Goal: Task Accomplishment & Management: Manage account settings

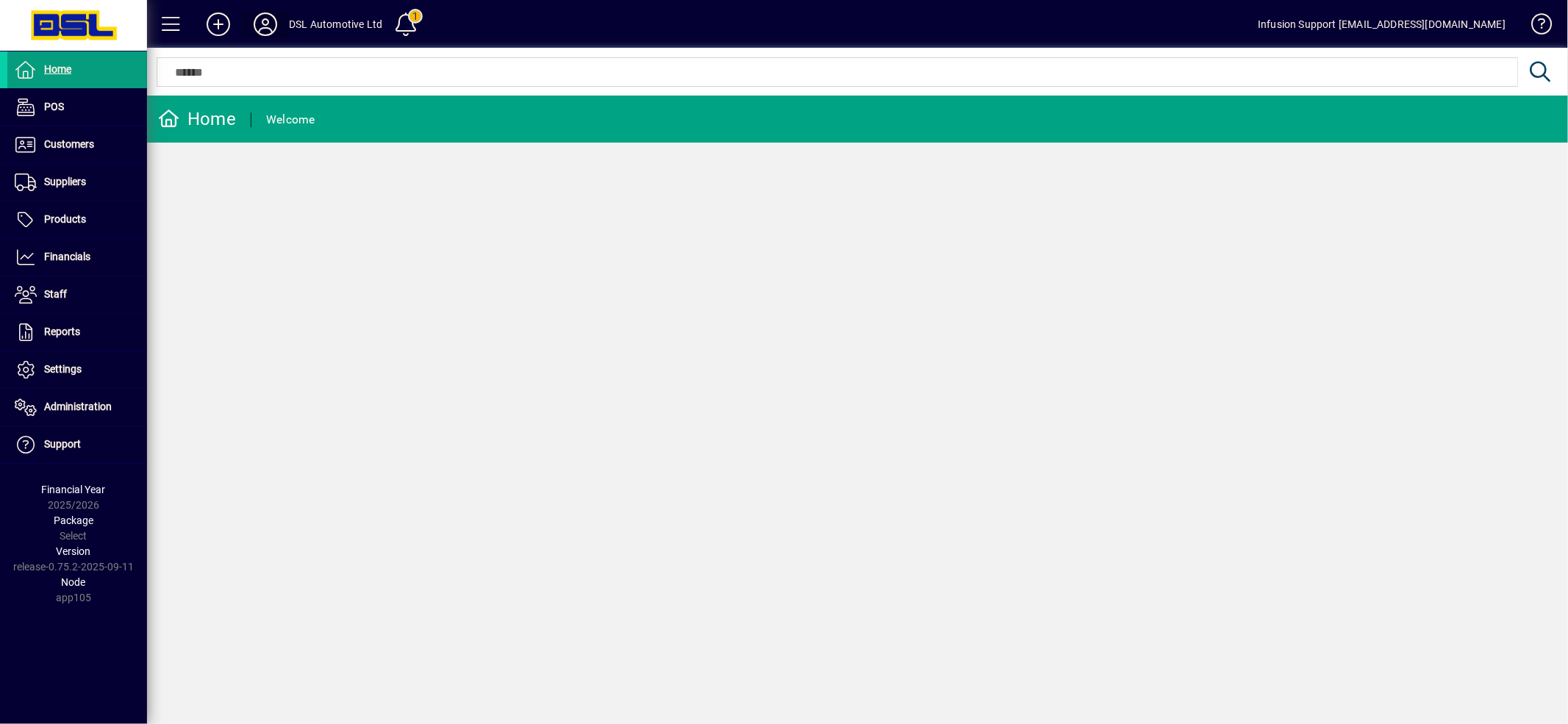
click at [276, 18] on icon at bounding box center [265, 24] width 29 height 24
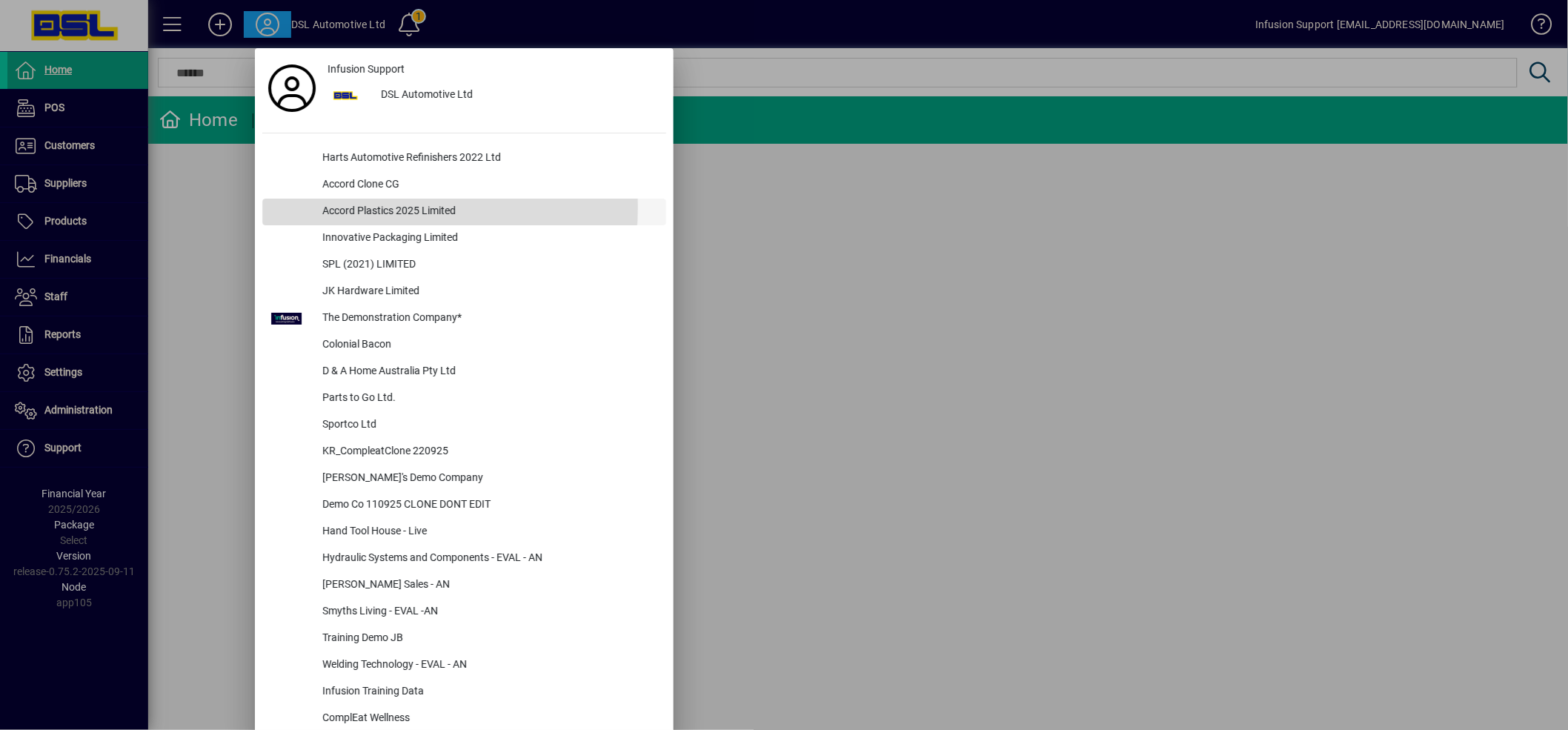
click at [357, 206] on div "Accord Plastics 2025 Limited" at bounding box center [488, 212] width 355 height 27
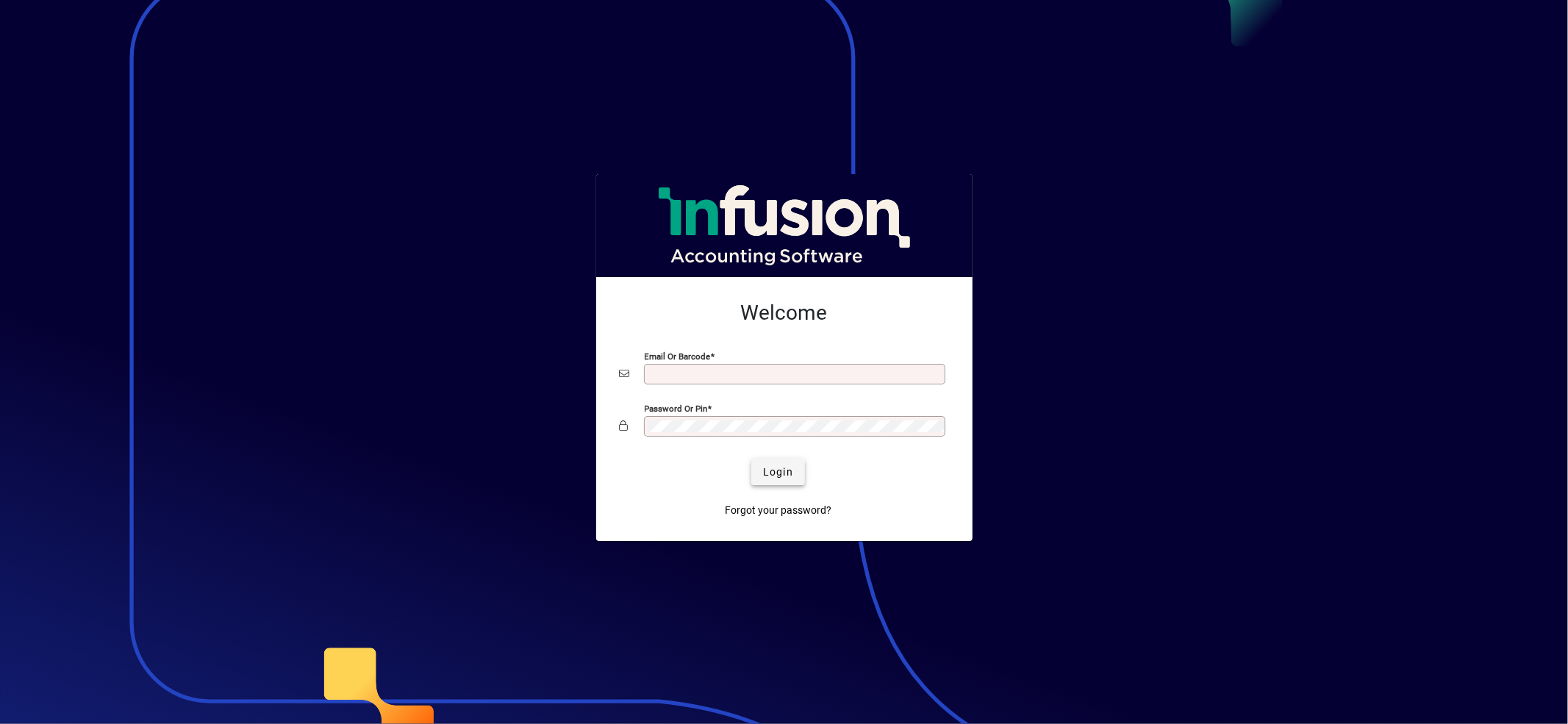
type input "**********"
click at [758, 464] on span "submit" at bounding box center [778, 472] width 53 height 35
